Goal: Task Accomplishment & Management: Manage account settings

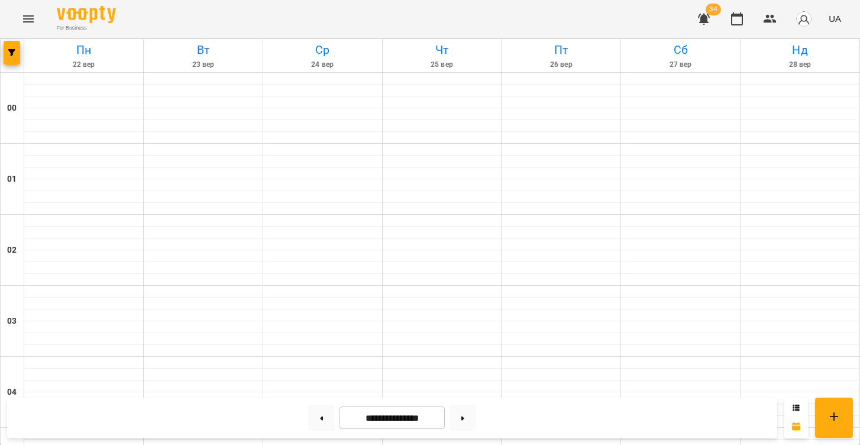
scroll to position [721, 0]
click at [320, 412] on button at bounding box center [321, 418] width 27 height 26
type input "**********"
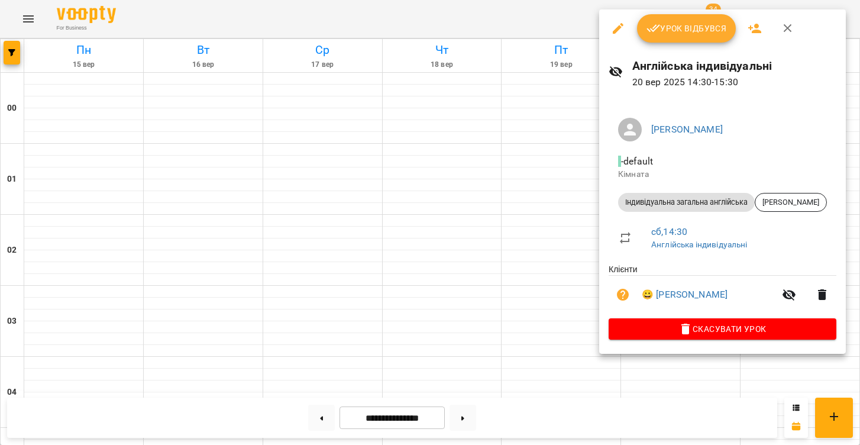
click at [692, 22] on span "Урок відбувся" at bounding box center [687, 28] width 80 height 14
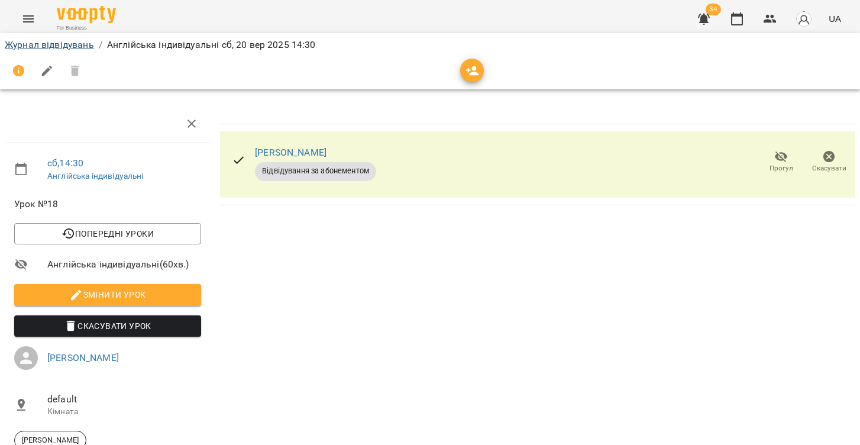
click at [70, 43] on link "Журнал відвідувань" at bounding box center [49, 44] width 89 height 11
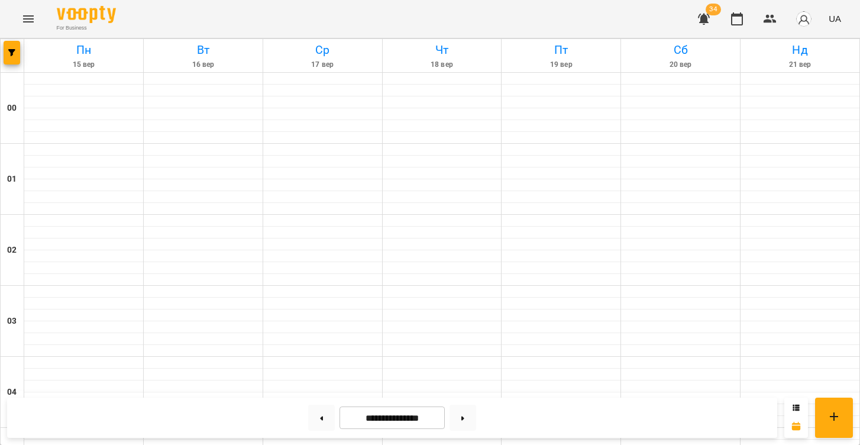
scroll to position [1110, 0]
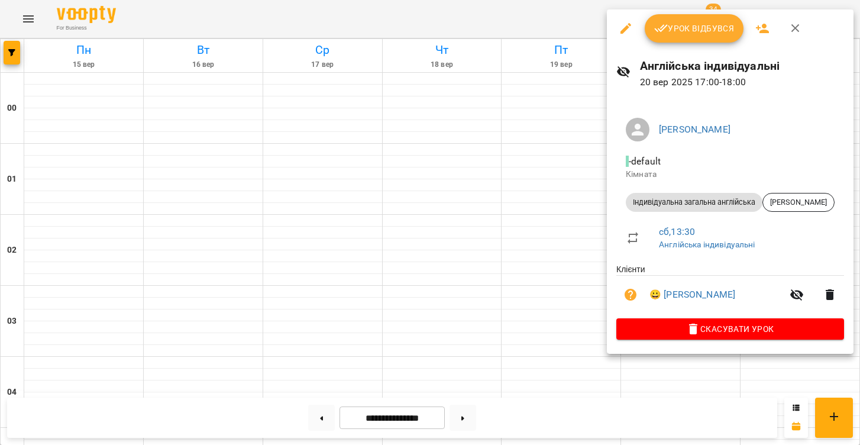
click at [675, 24] on span "Урок відбувся" at bounding box center [694, 28] width 80 height 14
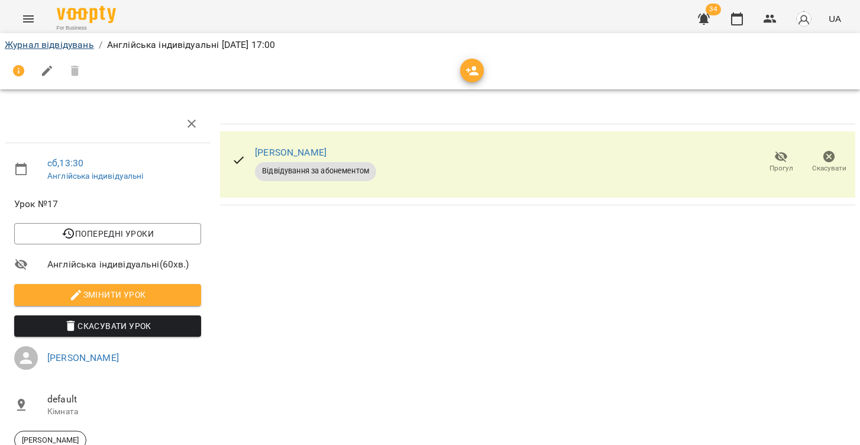
click at [76, 42] on link "Журнал відвідувань" at bounding box center [49, 44] width 89 height 11
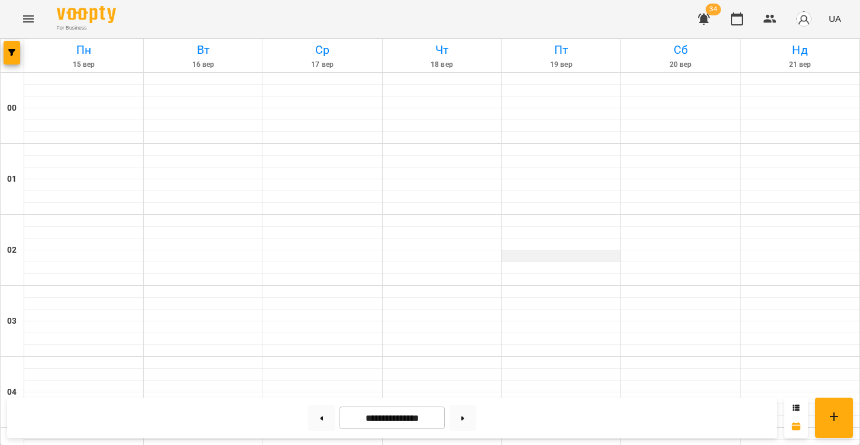
scroll to position [1102, 0]
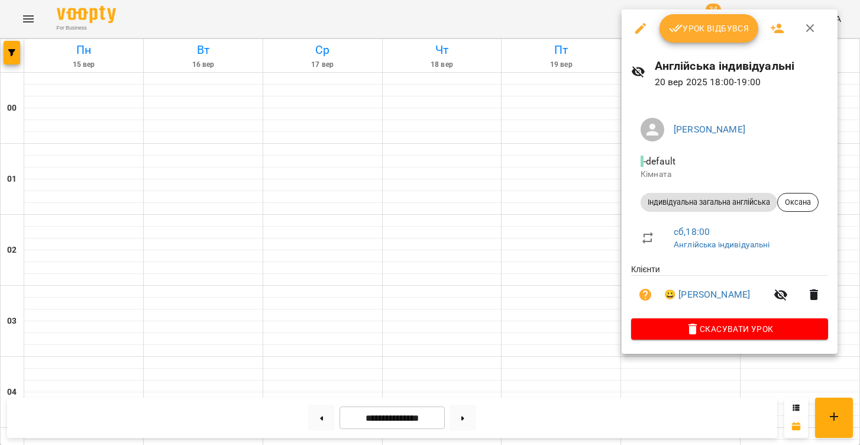
click at [698, 24] on span "Урок відбувся" at bounding box center [709, 28] width 80 height 14
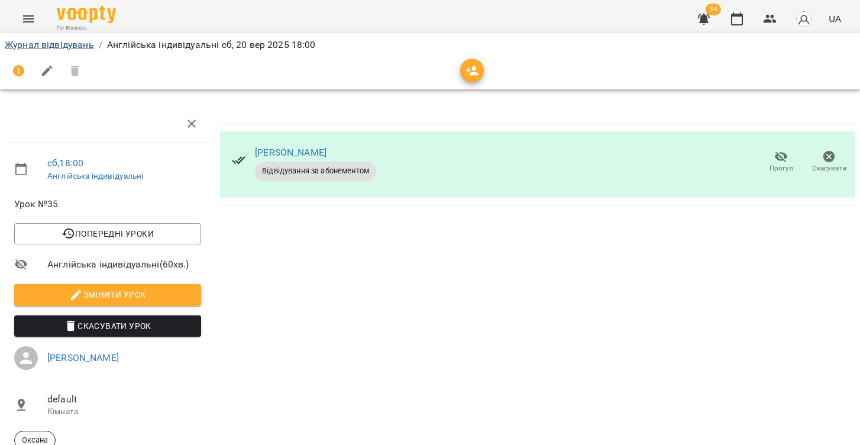
click at [58, 47] on link "Журнал відвідувань" at bounding box center [49, 44] width 89 height 11
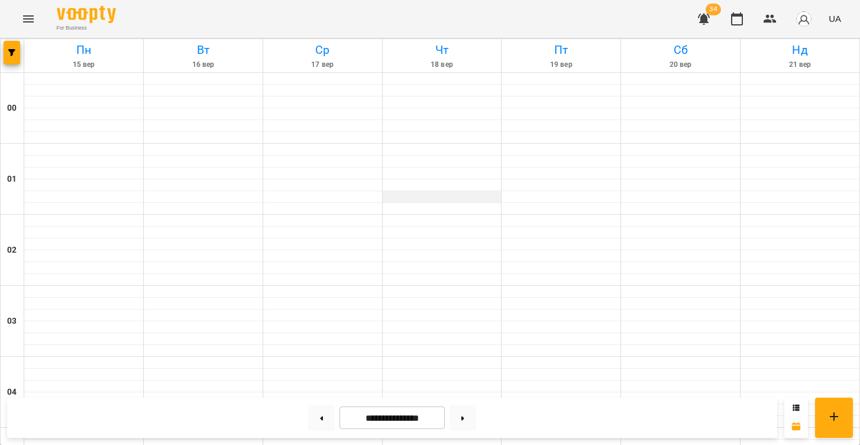
scroll to position [1101, 0]
